Goal: Communication & Community: Answer question/provide support

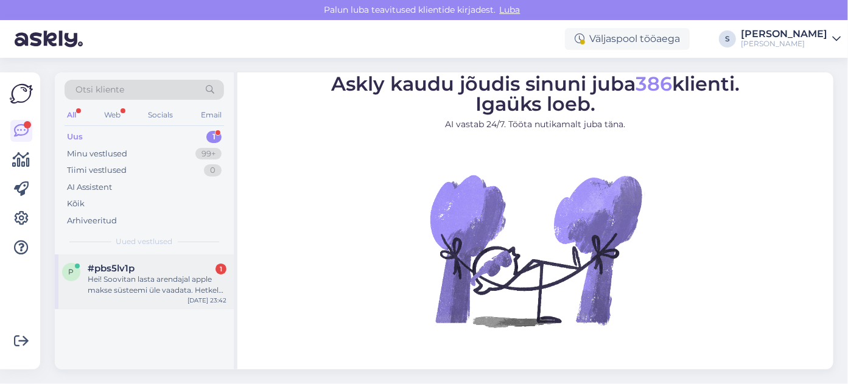
click at [95, 268] on span "#pbs5lv1p" at bounding box center [111, 268] width 47 height 11
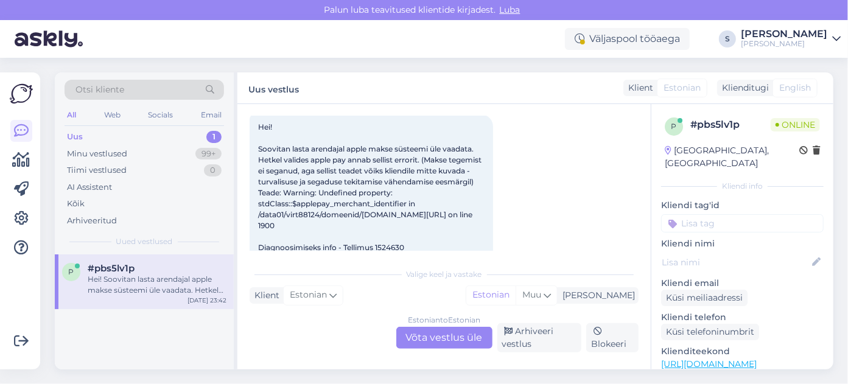
scroll to position [95, 0]
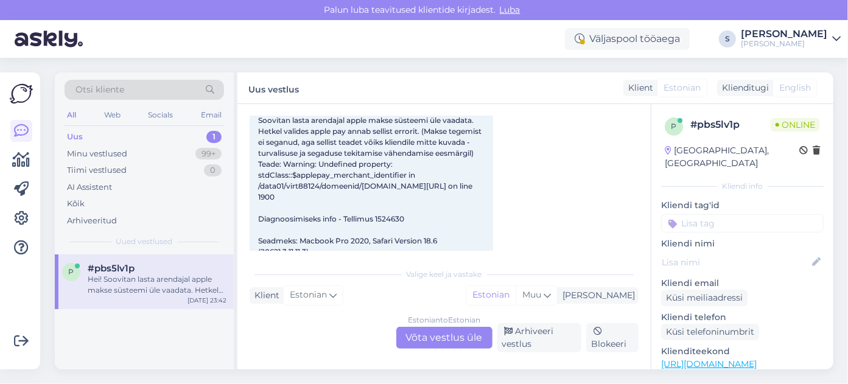
click at [715, 359] on link "[URL][DOMAIN_NAME]" at bounding box center [709, 364] width 96 height 11
click at [433, 339] on div "Estonian to Estonian Võta vestlus üle" at bounding box center [444, 338] width 96 height 22
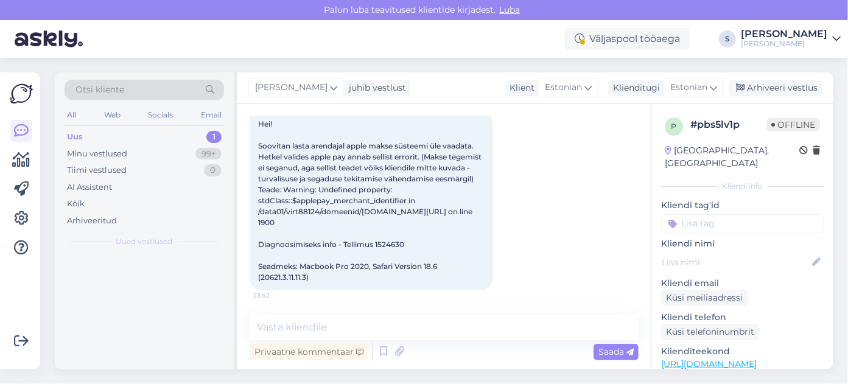
scroll to position [91, 0]
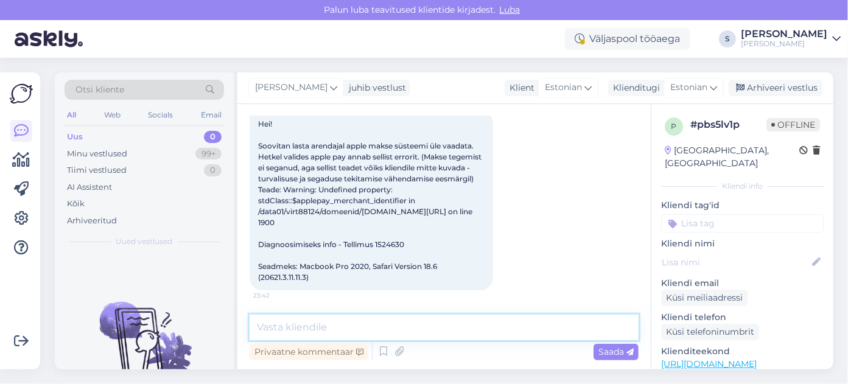
click at [268, 328] on textarea at bounding box center [444, 328] width 389 height 26
type textarea "Tere, Suur tänu info eest! Edastan selle arendajale."
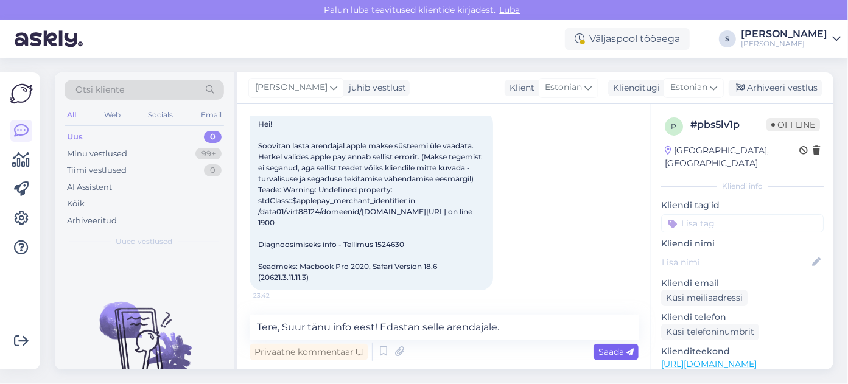
click at [620, 353] on span "Saada" at bounding box center [616, 351] width 35 height 11
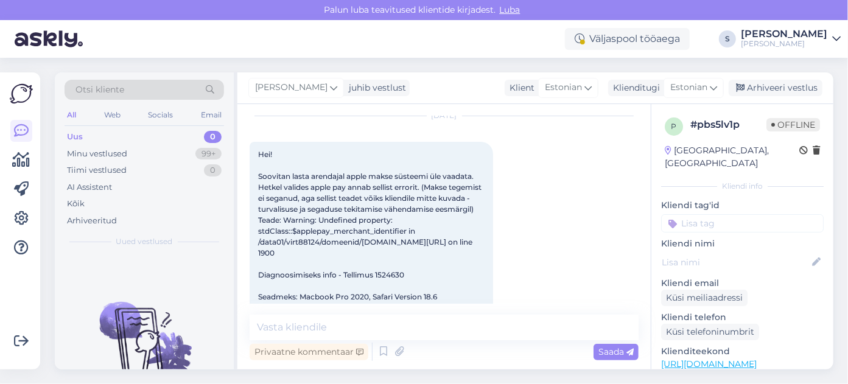
scroll to position [74, 0]
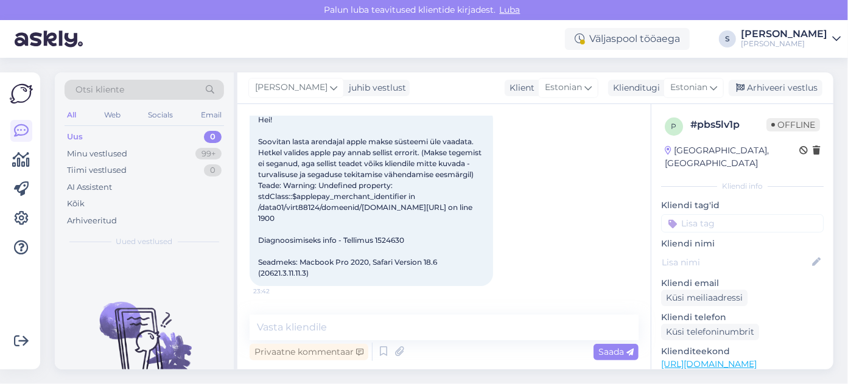
drag, startPoint x: 259, startPoint y: 121, endPoint x: 470, endPoint y: 292, distance: 271.9
click at [470, 286] on div "Hei! Soovitan lasta arendajal apple makse süsteemi üle vaadata. Hetkel valides …" at bounding box center [372, 196] width 244 height 179
copy span "Hei! Soovitan lasta arendajal apple makse süsteemi üle vaadata. Hetkel valides …"
click at [547, 180] on div "[DATE] Hei! Soovitan lasta arendajal apple makse süsteemi üle vaadata. Hetkel v…" at bounding box center [444, 183] width 389 height 231
